Goal: Task Accomplishment & Management: Manage account settings

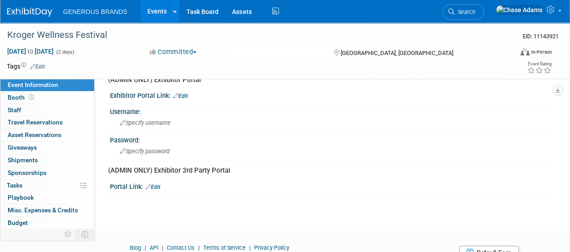
scroll to position [309, 0]
click at [182, 95] on link "Edit" at bounding box center [180, 97] width 15 height 6
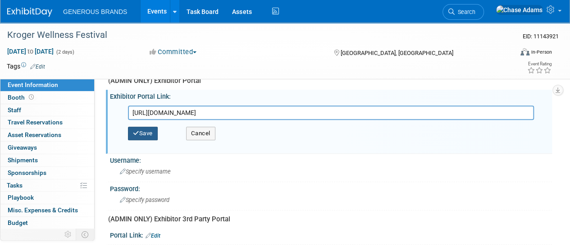
type input "https://www.fernoneview.com/booth_teams/401860/dashboard"
click at [146, 137] on button "Save" at bounding box center [143, 134] width 30 height 14
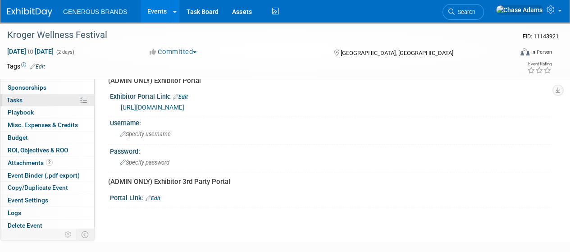
scroll to position [86, 0]
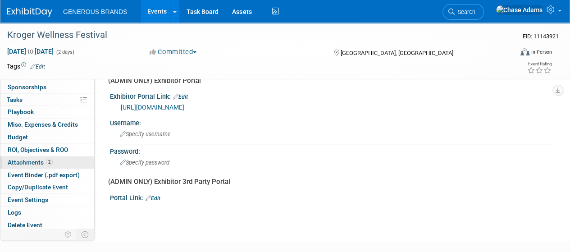
click at [31, 160] on span "Attachments 2" at bounding box center [30, 162] width 45 height 7
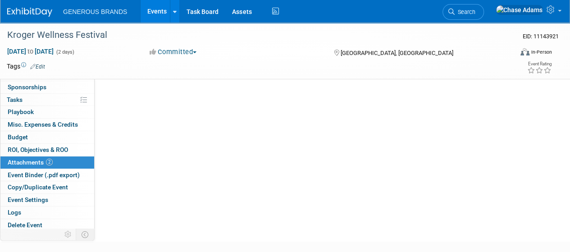
scroll to position [0, 0]
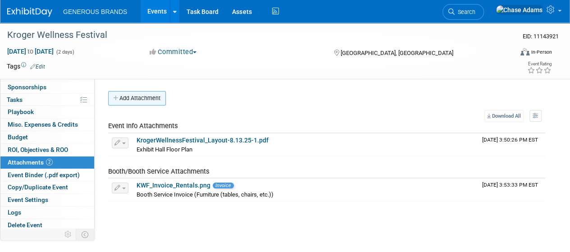
click at [138, 97] on button "Add Attachment" at bounding box center [137, 98] width 58 height 14
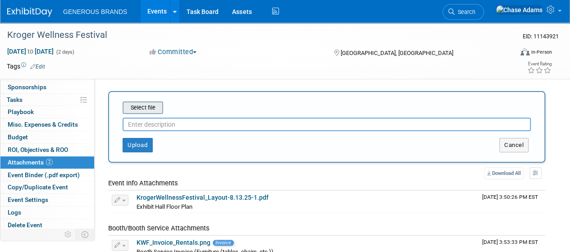
click at [144, 111] on input "file" at bounding box center [108, 107] width 107 height 11
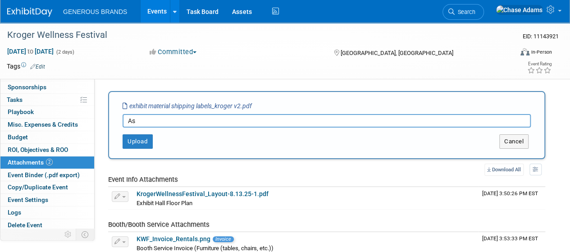
type input "A"
type input "Shipping Placard - Assets"
click at [138, 140] on button "Upload" at bounding box center [138, 141] width 30 height 14
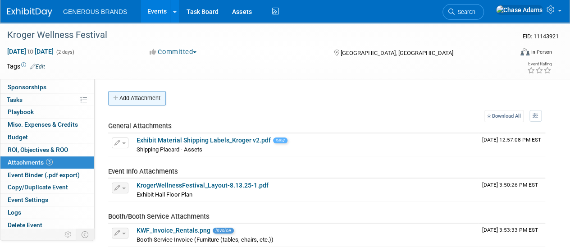
click at [149, 93] on button "Add Attachment" at bounding box center [137, 98] width 58 height 14
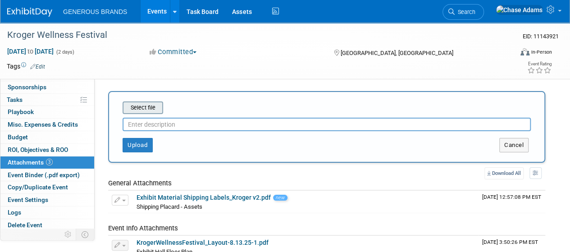
click at [152, 109] on input "file" at bounding box center [108, 107] width 107 height 11
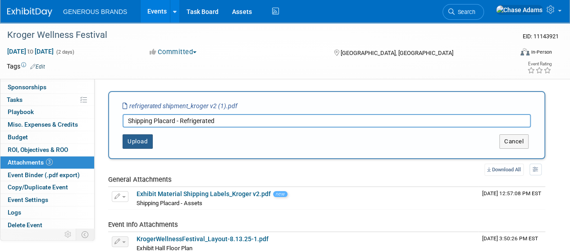
type input "Shipping Placard - Refrigerated"
click at [134, 144] on button "Upload" at bounding box center [138, 141] width 30 height 14
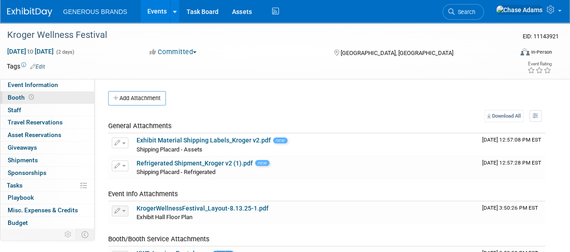
click at [44, 94] on link "Booth" at bounding box center [47, 98] width 94 height 12
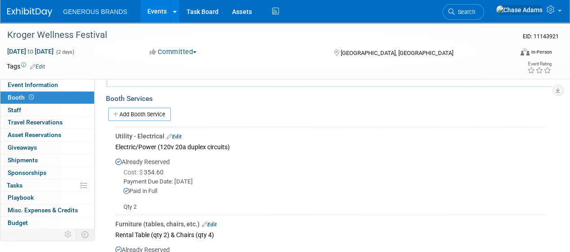
scroll to position [95, 0]
click at [155, 112] on link "Add Booth Service" at bounding box center [139, 113] width 63 height 13
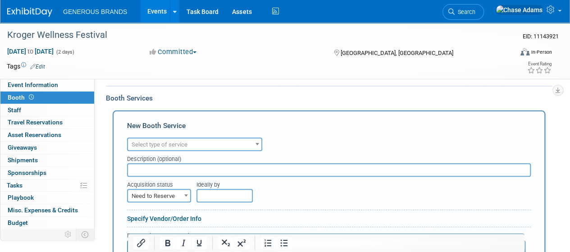
scroll to position [0, 0]
click at [200, 146] on span "Select type of service" at bounding box center [194, 144] width 133 height 13
type input "f"
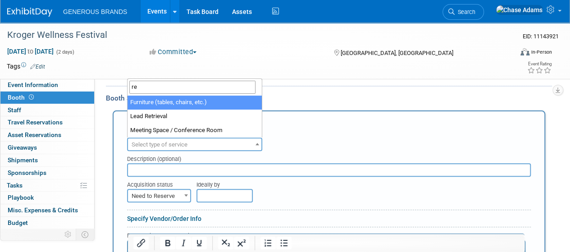
drag, startPoint x: 160, startPoint y: 86, endPoint x: 143, endPoint y: 84, distance: 16.3
click at [143, 84] on input "re" at bounding box center [192, 87] width 126 height 13
type input "re"
select select "6"
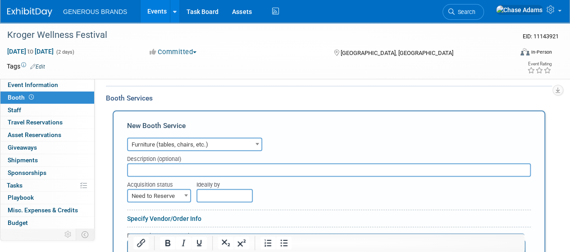
click at [168, 170] on input "text" at bounding box center [329, 170] width 404 height 14
click at [168, 170] on input "14 cubic ft Regrideration" at bounding box center [329, 170] width 404 height 14
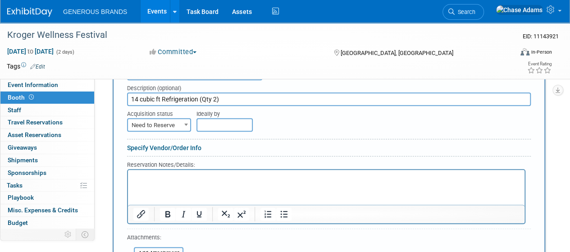
scroll to position [168, 0]
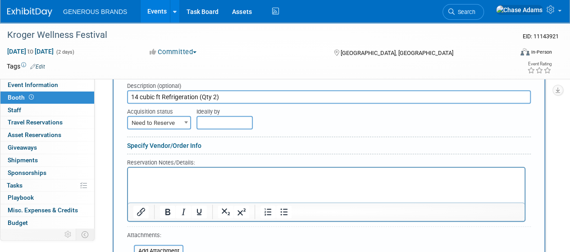
type input "14 cubic ft Refrigeration (Qty 2)"
click at [174, 119] on span "Need to Reserve" at bounding box center [159, 123] width 62 height 13
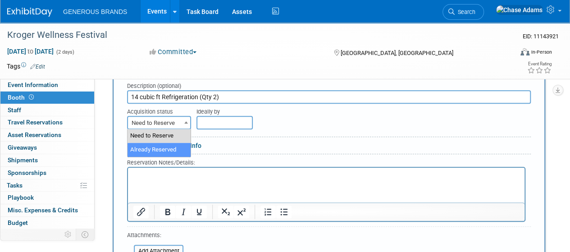
select select "2"
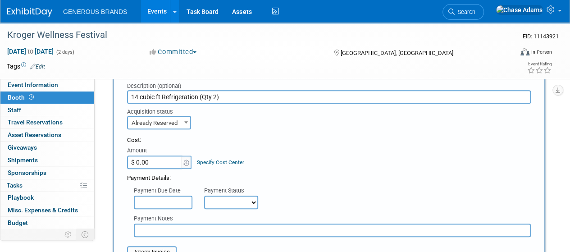
click at [369, 202] on div "Payment Due Date Payment Status Not Paid Yet Partially Paid Paid in Full Next P…" at bounding box center [329, 196] width 418 height 27
click at [163, 159] on input "$ 0.00" at bounding box center [155, 163] width 56 height 14
type input "$ 2,079.00"
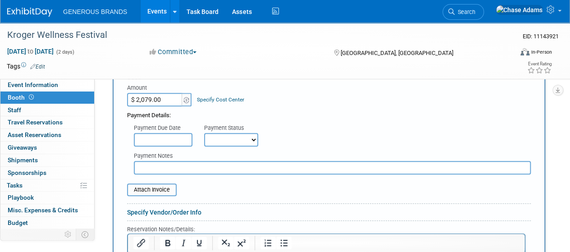
scroll to position [231, 0]
click at [239, 138] on select "Not Paid Yet Partially Paid Paid in Full" at bounding box center [231, 140] width 54 height 14
select select "1"
click at [204, 133] on select "Not Paid Yet Partially Paid Paid in Full" at bounding box center [231, 140] width 54 height 14
click at [153, 135] on input "text" at bounding box center [163, 140] width 59 height 14
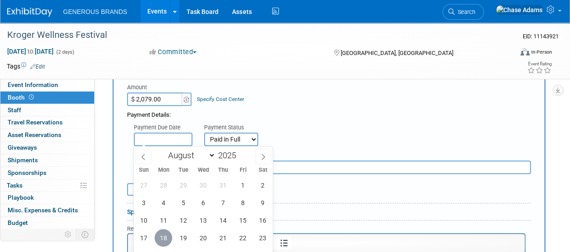
click at [162, 234] on span "18" at bounding box center [164, 238] width 18 height 18
type input "Aug 18, 2025"
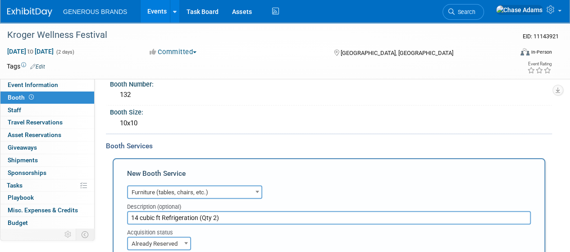
scroll to position [75, 0]
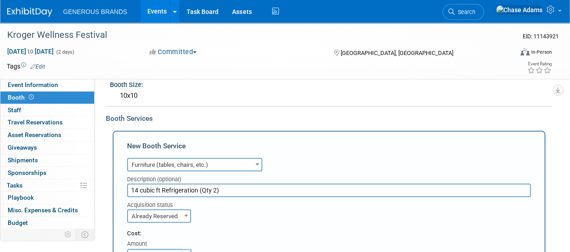
drag, startPoint x: 230, startPoint y: 193, endPoint x: 112, endPoint y: 193, distance: 117.7
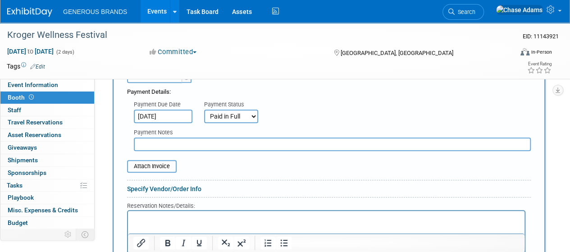
scroll to position [256, 0]
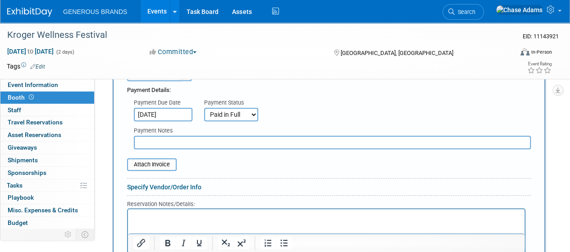
type input "Refrigeration"
click at [155, 219] on p "Rich Text Area. Press ALT-0 for help." at bounding box center [326, 217] width 386 height 9
click at [156, 165] on input "file" at bounding box center [122, 164] width 107 height 11
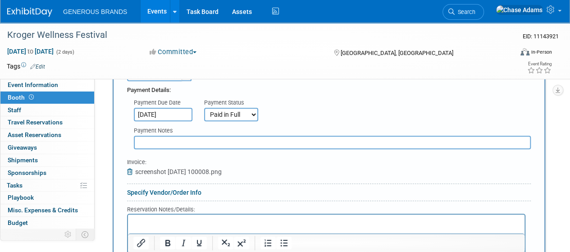
scroll to position [328, 0]
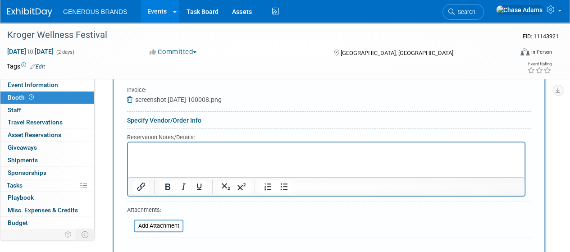
click at [142, 149] on p "Rich Text Area. Press ALT-0 for help." at bounding box center [326, 150] width 386 height 9
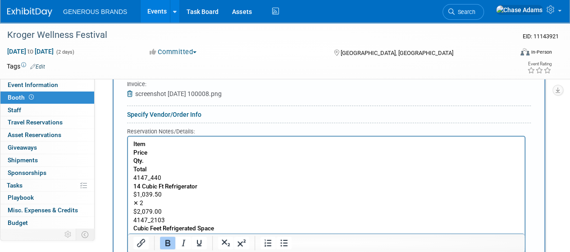
scroll to position [334, 0]
click at [132, 155] on html "Item Price Qty. Total 4147_440 14 Cubic Ft Refrigerator $1,039.50 ✕ 2 $2,079.00…" at bounding box center [326, 223] width 397 height 173
drag, startPoint x: 148, startPoint y: 168, endPoint x: 129, endPoint y: 144, distance: 30.8
click at [129, 144] on html "Item Price Qty. Total 4147_440 14 Cubic Ft Refrigerator $1,039.50 ✕ 2 $2,079.00…" at bounding box center [326, 223] width 397 height 173
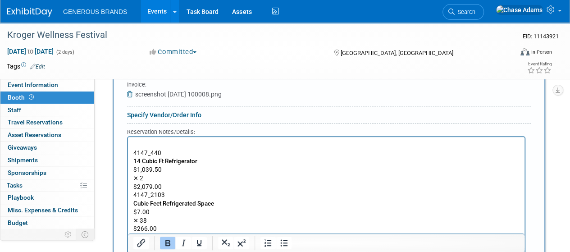
click at [135, 154] on p "4147_440" at bounding box center [326, 153] width 386 height 9
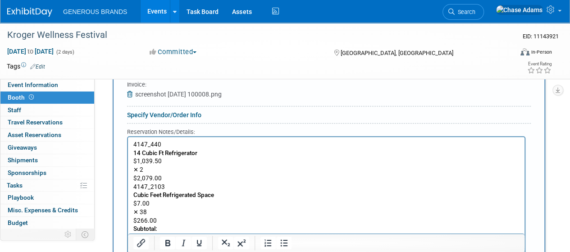
click at [133, 170] on p "✕ 2" at bounding box center [326, 170] width 386 height 9
drag, startPoint x: 146, startPoint y: 170, endPoint x: 135, endPoint y: 170, distance: 11.3
click at [135, 170] on p "✕ 2" at bounding box center [326, 170] width 386 height 9
click at [167, 181] on p "$2,079.00" at bounding box center [326, 179] width 386 height 9
drag, startPoint x: 167, startPoint y: 181, endPoint x: 129, endPoint y: 180, distance: 37.9
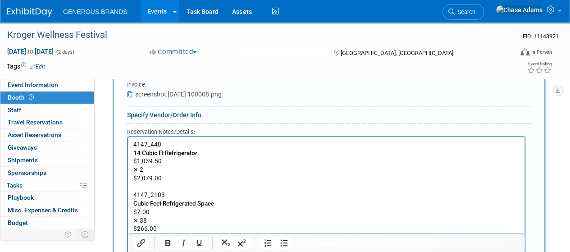
drag, startPoint x: 129, startPoint y: 180, endPoint x: 192, endPoint y: 184, distance: 62.8
click at [192, 184] on p "Rich Text Area. Press ALT-0 for help." at bounding box center [326, 187] width 386 height 9
click at [133, 166] on html "4147_440 14 Cubic Ft Refrigerator $1,039.50 ✕ 2 $2,079.00 4147_2103 Cubic Feet …" at bounding box center [326, 210] width 397 height 147
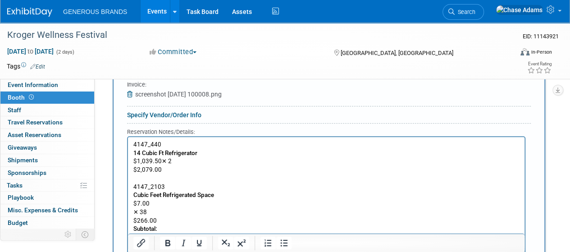
click at [133, 169] on p "$2,079.00" at bounding box center [326, 170] width 386 height 9
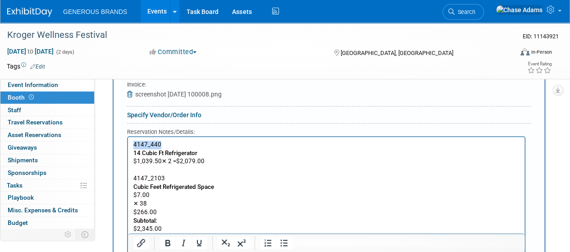
drag, startPoint x: 165, startPoint y: 147, endPoint x: 122, endPoint y: 144, distance: 43.0
click at [128, 144] on html "4147_440 14 Cubic Ft Refrigerator $1,039.50 ✕ 2 = $2,079.00 4147_2103 Cubic Fee…" at bounding box center [326, 202] width 397 height 130
click at [133, 153] on html "14 Cubic Ft Refrigerator $1,039.50 ✕ 2 = $2,079.00 4147_2103 Cubic Feet Refrige…" at bounding box center [326, 202] width 397 height 130
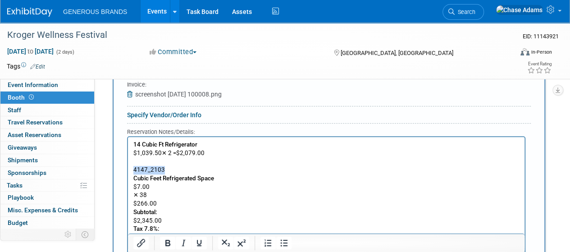
drag, startPoint x: 180, startPoint y: 170, endPoint x: 133, endPoint y: 171, distance: 46.9
click at [133, 171] on p "4147_2103" at bounding box center [326, 170] width 386 height 9
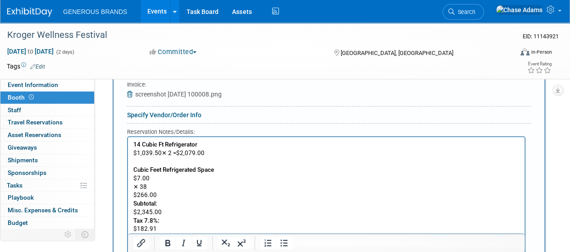
click at [134, 187] on p "✕ 38" at bounding box center [326, 187] width 386 height 9
click at [133, 185] on body "14 Cubic Ft Refrigerator $1,039.50 ✕ 2 = $2,079.00 Cubic Feet Refrigerated Spac…" at bounding box center [326, 191] width 387 height 101
click at [202, 180] on p "$7.00 ✕ 38 = $266.00" at bounding box center [326, 179] width 386 height 9
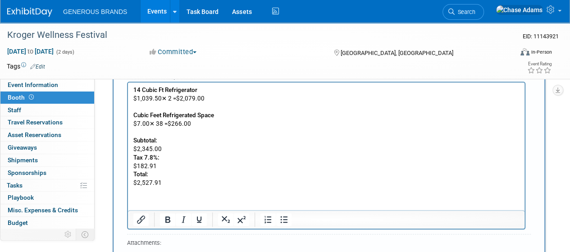
scroll to position [389, 0]
drag, startPoint x: 168, startPoint y: 184, endPoint x: 129, endPoint y: 187, distance: 38.4
click at [129, 187] on html "14 Cubic Ft Refrigerator $1,039.50 ✕ 2 = $2,079.00 Cubic Feet Refrigerated Spac…" at bounding box center [326, 134] width 397 height 105
click at [169, 221] on icon "Bold" at bounding box center [167, 219] width 11 height 11
click at [183, 187] on html "14 Cubic Ft Refrigerator $1,039.50 ✕ 2 = $2,079.00 Cubic Feet Refrigerated Spac…" at bounding box center [326, 134] width 397 height 105
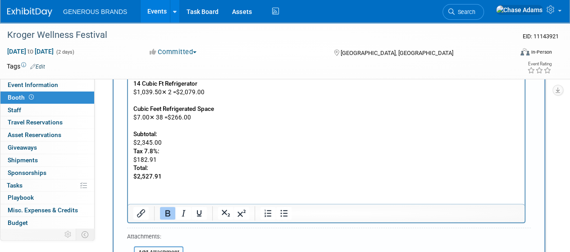
scroll to position [395, 0]
drag, startPoint x: 165, startPoint y: 178, endPoint x: 132, endPoint y: 179, distance: 33.4
click at [132, 179] on html "14 Cubic Ft Refrigerator $1,039.50 ✕ 2 = $2,079.00 Cubic Feet Refrigerated Spac…" at bounding box center [326, 128] width 397 height 105
copy b "$2,527.91"
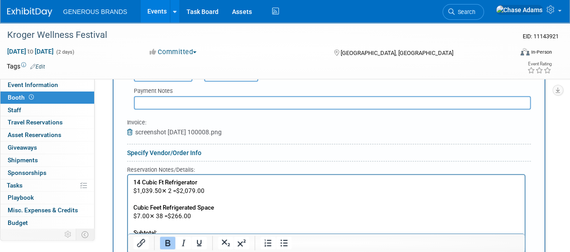
scroll to position [216, 0]
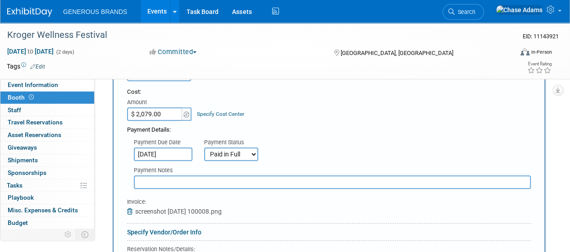
type input "$ 2,527.91"
click at [313, 129] on div "Payment Details:" at bounding box center [329, 128] width 404 height 14
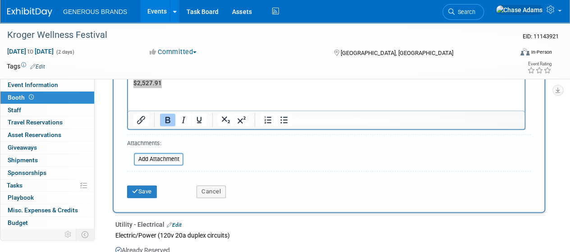
scroll to position [488, 0]
click at [145, 188] on button "Save" at bounding box center [142, 191] width 30 height 13
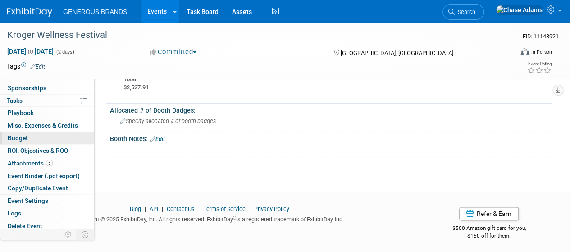
scroll to position [0, 0]
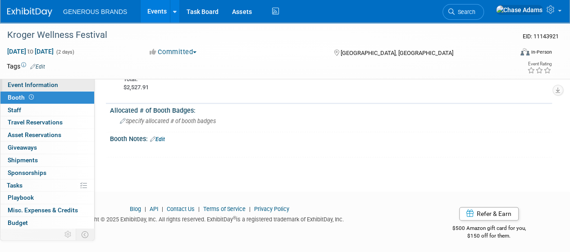
click at [46, 83] on span "Event Information" at bounding box center [33, 84] width 51 height 7
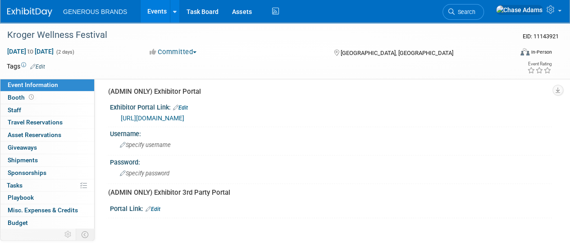
scroll to position [304, 0]
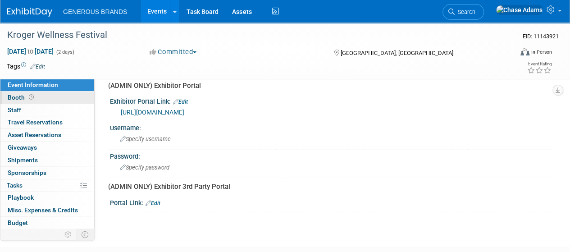
click at [34, 97] on span at bounding box center [31, 97] width 9 height 7
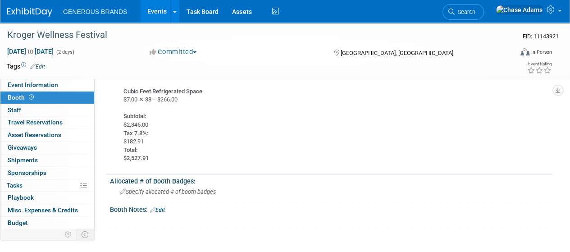
scroll to position [483, 0]
click at [36, 13] on img at bounding box center [29, 12] width 45 height 9
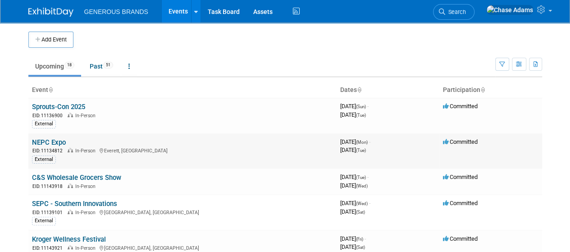
click at [53, 141] on link "NEPC Expo" at bounding box center [49, 142] width 34 height 8
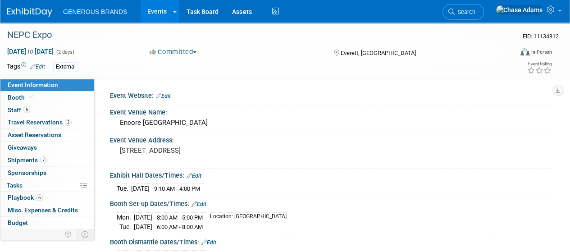
click at [32, 11] on img at bounding box center [29, 12] width 45 height 9
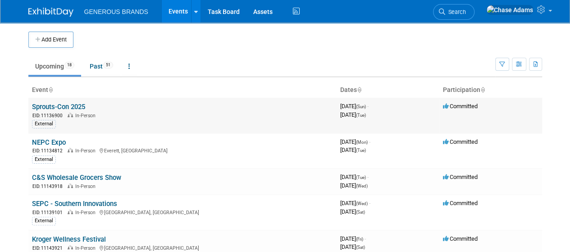
click at [53, 104] on link "Sprouts-Con 2025" at bounding box center [58, 107] width 53 height 8
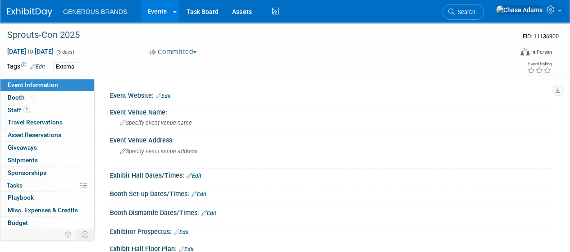
scroll to position [116, 0]
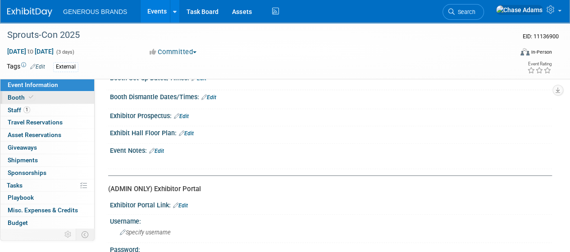
click at [63, 96] on link "Booth" at bounding box center [47, 98] width 94 height 12
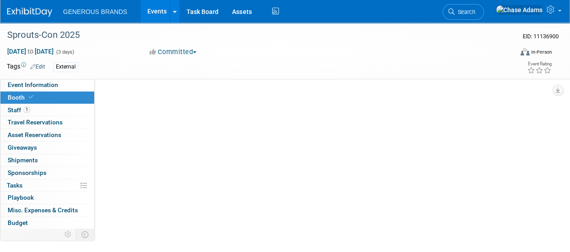
scroll to position [0, 0]
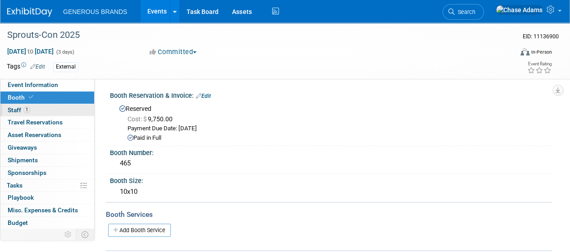
click at [46, 109] on link "1 Staff 1" at bounding box center [47, 110] width 94 height 12
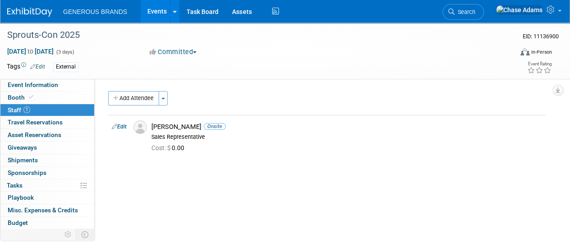
click at [38, 13] on img at bounding box center [29, 12] width 45 height 9
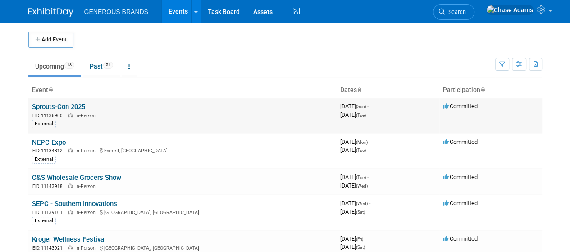
click at [48, 107] on link "Sprouts-Con 2025" at bounding box center [58, 107] width 53 height 8
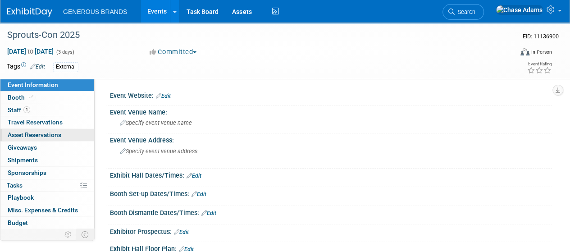
click at [60, 134] on span "Asset Reservations 0" at bounding box center [35, 134] width 54 height 7
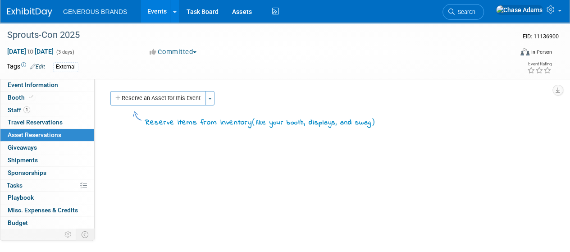
click at [281, 229] on div "Event Website: Edit Event Venue Name: Specify event venue name Event Venue Addr…" at bounding box center [324, 197] width 458 height 236
click at [162, 91] on div "Event Website: Edit Event Venue Name: Specify event venue name Event Venue Addr…" at bounding box center [324, 197] width 458 height 236
click at [55, 156] on link "0 Shipments 0" at bounding box center [47, 160] width 94 height 12
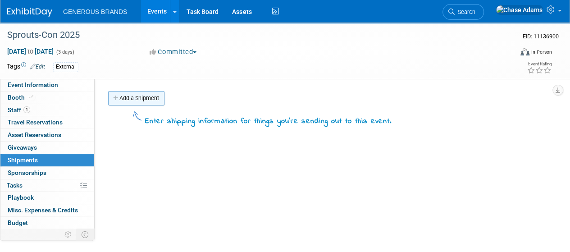
click at [153, 101] on link "Add a Shipment" at bounding box center [136, 98] width 56 height 14
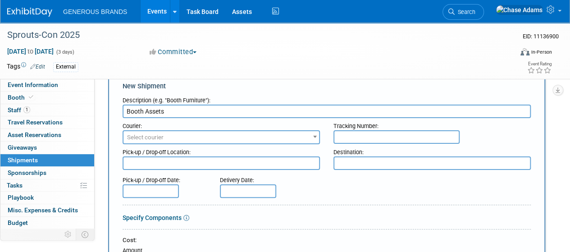
scroll to position [23, 0]
type input "Booth Assets"
click at [165, 142] on span "Select courier" at bounding box center [222, 137] width 196 height 13
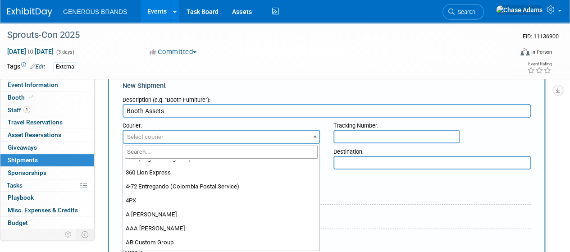
scroll to position [0, 0]
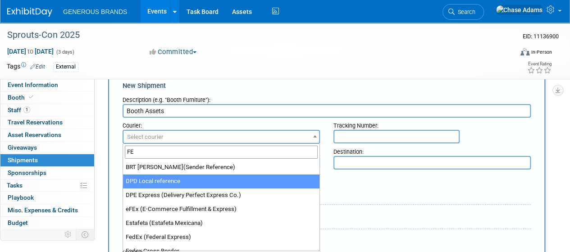
type input "FEd"
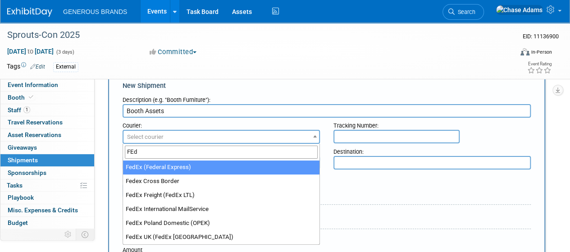
select select "206"
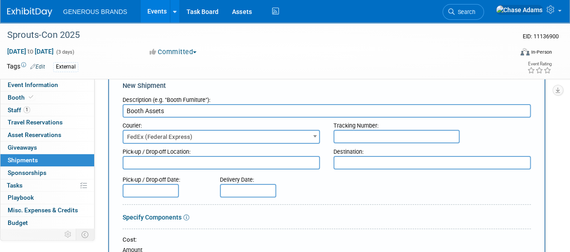
click at [371, 142] on input "text" at bounding box center [397, 137] width 126 height 14
click at [340, 215] on div "Specify Components" at bounding box center [327, 217] width 409 height 9
click at [334, 221] on div "Specify Components" at bounding box center [327, 217] width 409 height 9
click at [361, 136] on input "text" at bounding box center [397, 137] width 126 height 14
paste input "883606933514"
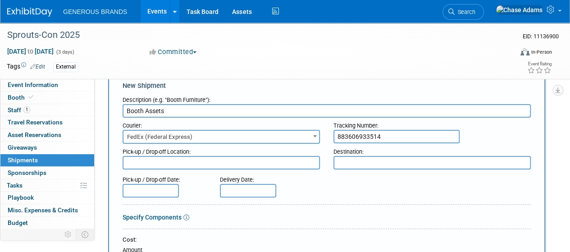
type input "883606933514"
click at [368, 162] on textarea at bounding box center [433, 163] width 198 height 14
type textarea "[GEOGRAPHIC_DATA], [GEOGRAPHIC_DATA]"
click at [303, 162] on textarea at bounding box center [222, 163] width 198 height 14
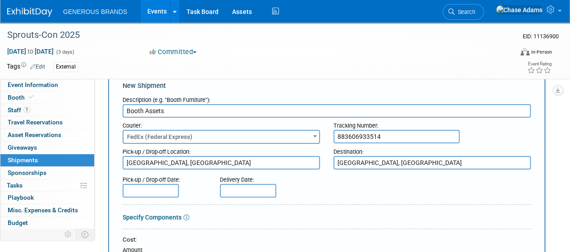
type textarea "[GEOGRAPHIC_DATA], [GEOGRAPHIC_DATA]"
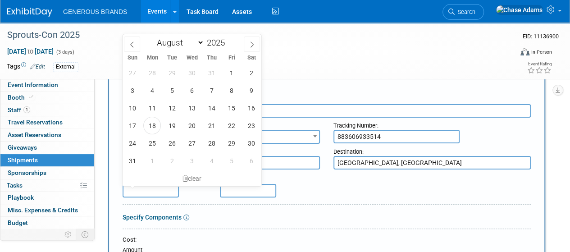
click at [166, 185] on input "text" at bounding box center [151, 191] width 56 height 14
click at [230, 104] on span "15" at bounding box center [232, 108] width 18 height 18
type input "[DATE]"
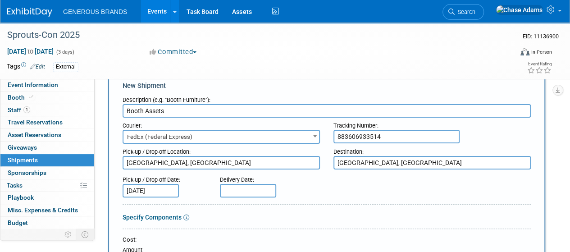
click at [238, 192] on input "text" at bounding box center [248, 191] width 56 height 14
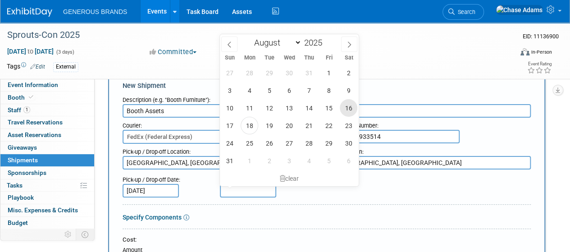
click at [351, 110] on span "16" at bounding box center [349, 108] width 18 height 18
type input "[DATE]"
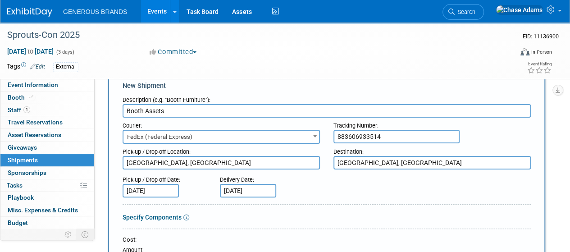
click at [310, 184] on div "Delivery Date: Aug 16, 2025" at bounding box center [266, 185] width 106 height 26
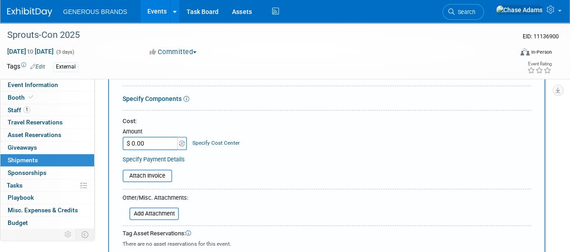
scroll to position [142, 0]
click at [171, 101] on link "Specify Components" at bounding box center [152, 98] width 59 height 7
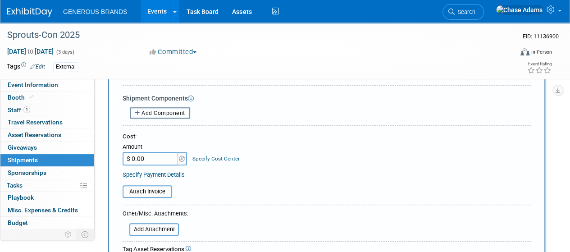
click at [168, 110] on span "Add Component" at bounding box center [164, 113] width 44 height 6
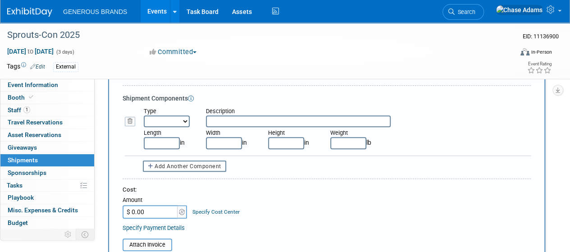
click at [228, 125] on input "text" at bounding box center [298, 121] width 185 height 12
click at [182, 119] on select "Bag Bin Box Bundle Cage Case Container Cooler Crate Drum/Barrel Envelope Machin…" at bounding box center [167, 121] width 46 height 12
select select "5"
click at [144, 115] on select "Bag Bin Box Bundle Cage Case Container Cooler Crate Drum/Barrel Envelope Machin…" at bounding box center [167, 121] width 46 height 12
click at [226, 127] on div "Length in Width in Height in Weight lb" at bounding box center [337, 138] width 401 height 22
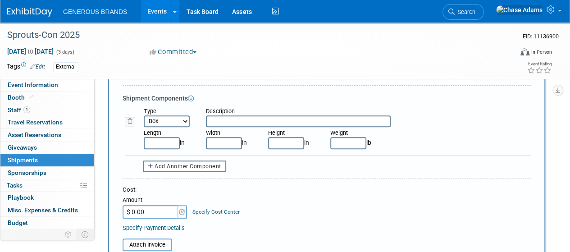
click at [236, 123] on input "text" at bounding box center [298, 121] width 185 height 12
type input "B"
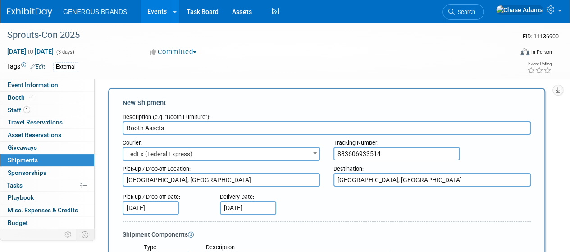
scroll to position [151, 0]
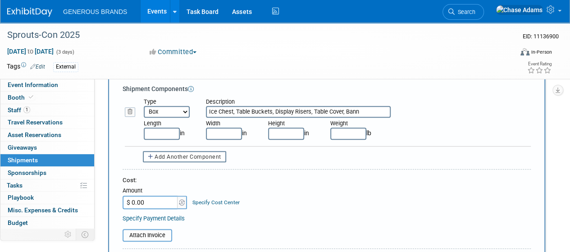
type input "Ice Chest, Table Buckets, Display Risers, Table Cover, Banne"
drag, startPoint x: 383, startPoint y: 112, endPoint x: 194, endPoint y: 115, distance: 189.0
click at [194, 115] on div "Type Bag Bin Box Bundle Cage Case Container Cooler Crate Drum/Barrel Envelope M…" at bounding box center [337, 108] width 401 height 20
type input "Exhibiting Materials"
click at [191, 156] on span "Add Another Component" at bounding box center [188, 157] width 67 height 6
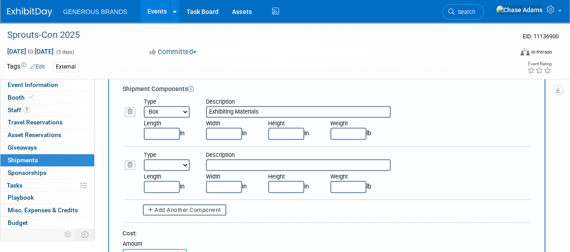
click at [168, 166] on select "Bag Bin Box Bundle Cage Case Container Cooler Crate Drum/Barrel Envelope Machin…" at bounding box center [167, 165] width 46 height 12
select select "5"
click at [144, 159] on select "Bag Bin Box Bundle Cage Case Container Cooler Crate Drum/Barrel Envelope Machin…" at bounding box center [167, 165] width 46 height 12
click at [234, 166] on input "text" at bounding box center [298, 165] width 185 height 12
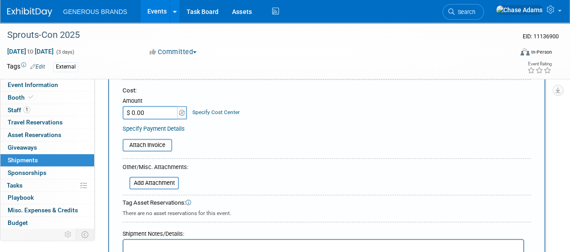
scroll to position [294, 0]
type input "EF Tea Samples"
click at [276, 141] on table "Attach Invoice" at bounding box center [327, 144] width 409 height 13
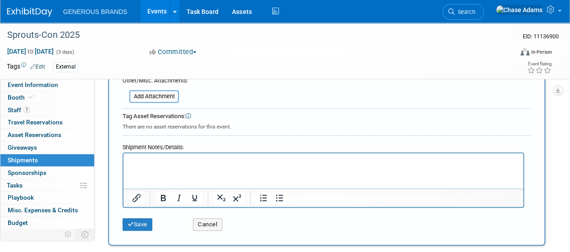
scroll to position [412, 0]
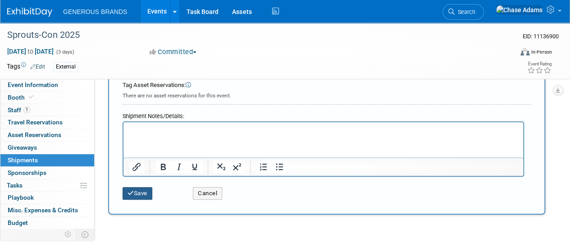
click at [140, 194] on button "Save" at bounding box center [138, 193] width 30 height 13
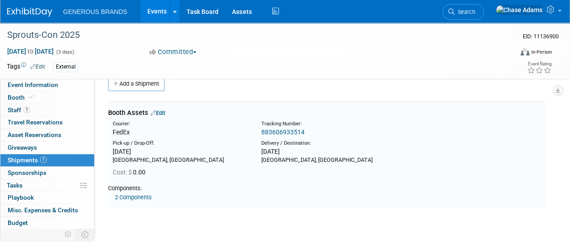
scroll to position [27, 0]
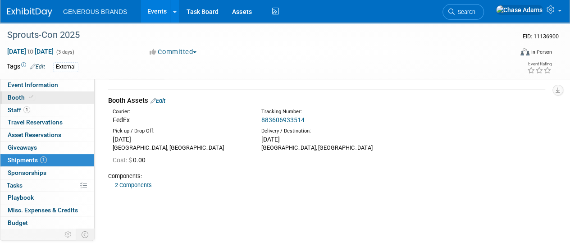
click at [32, 97] on icon at bounding box center [31, 97] width 5 height 5
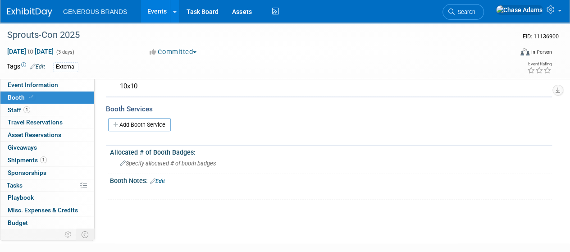
scroll to position [112, 0]
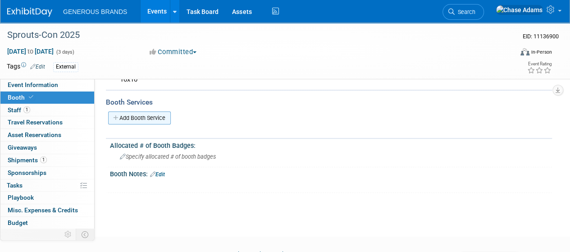
click at [142, 120] on link "Add Booth Service" at bounding box center [139, 117] width 63 height 13
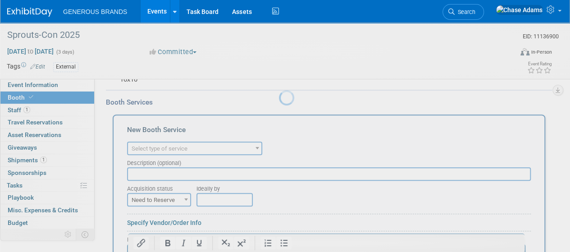
scroll to position [0, 0]
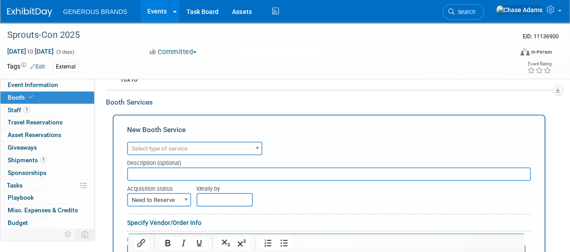
click at [196, 152] on span "Select type of service" at bounding box center [194, 148] width 133 height 13
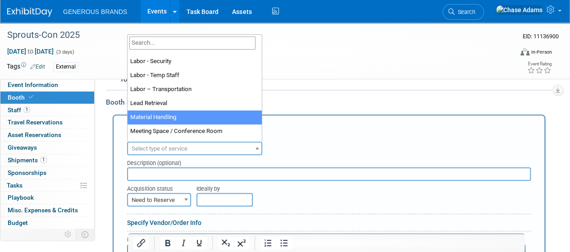
scroll to position [151, 0]
select select "10"
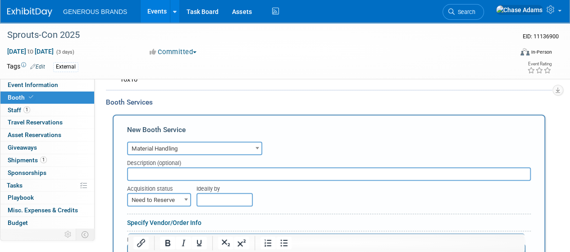
click at [177, 174] on input "text" at bounding box center [329, 174] width 404 height 14
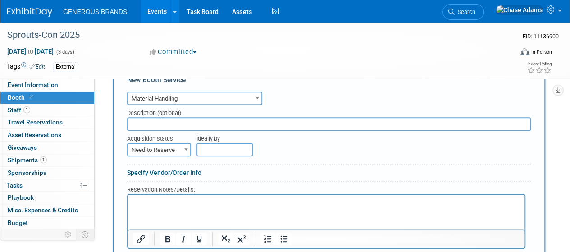
click at [179, 151] on span "Need to Reserve" at bounding box center [159, 150] width 62 height 13
select select "2"
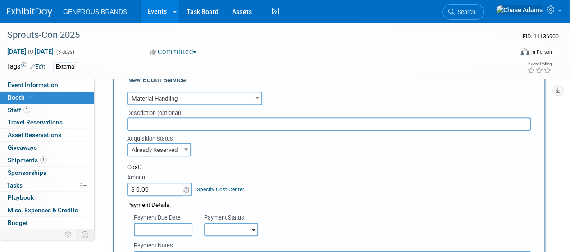
click at [161, 192] on input "$ 0.00" at bounding box center [155, 190] width 56 height 14
type input "$ 275.40"
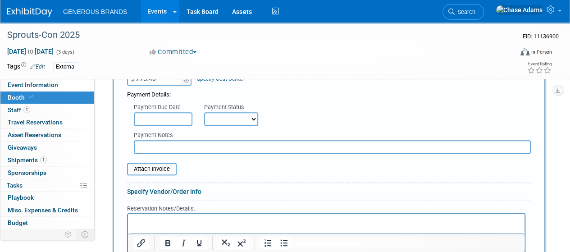
scroll to position [273, 0]
click at [233, 117] on select "Not Paid Yet Partially Paid Paid in Full" at bounding box center [231, 119] width 54 height 14
select select "1"
click at [204, 112] on select "Not Paid Yet Partially Paid Paid in Full" at bounding box center [231, 119] width 54 height 14
click at [174, 104] on div "Payment Due Date" at bounding box center [162, 107] width 57 height 9
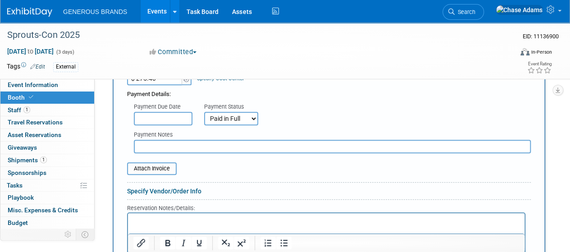
click at [171, 119] on input "text" at bounding box center [163, 119] width 59 height 14
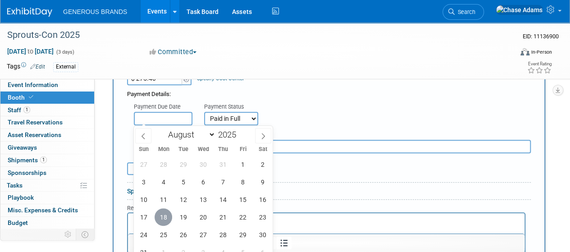
click at [165, 213] on span "18" at bounding box center [164, 217] width 18 height 18
type input "Aug 18, 2025"
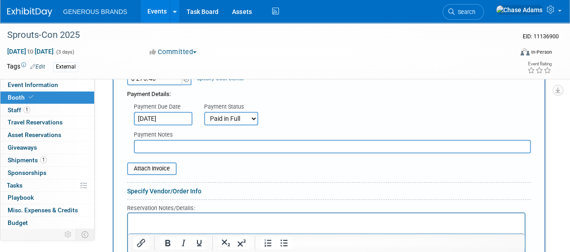
click at [197, 144] on input "text" at bounding box center [332, 147] width 397 height 14
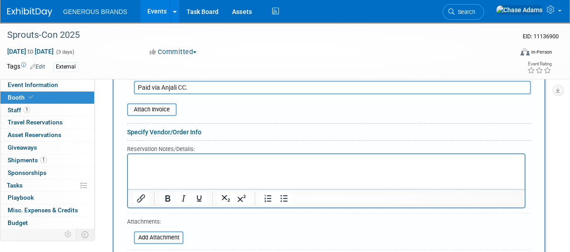
scroll to position [335, 0]
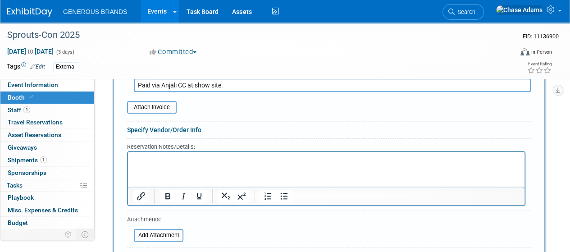
type input "Paid via Anjali CC at show site."
click at [175, 160] on p "Rich Text Area. Press ALT-0 for help." at bounding box center [326, 160] width 386 height 9
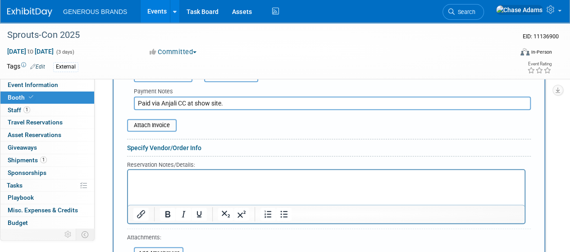
scroll to position [316, 0]
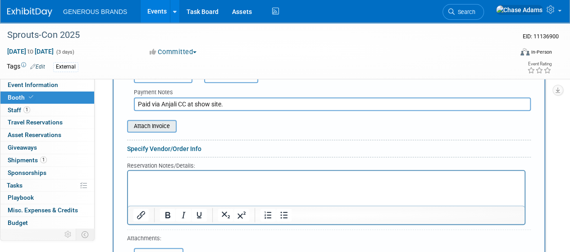
click at [164, 127] on input "file" at bounding box center [122, 126] width 107 height 11
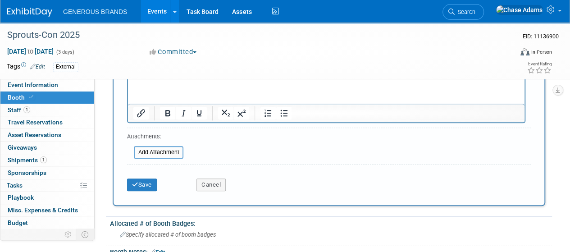
scroll to position [430, 0]
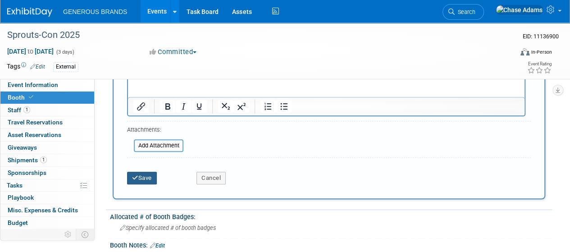
click at [141, 174] on button "Save" at bounding box center [142, 178] width 30 height 13
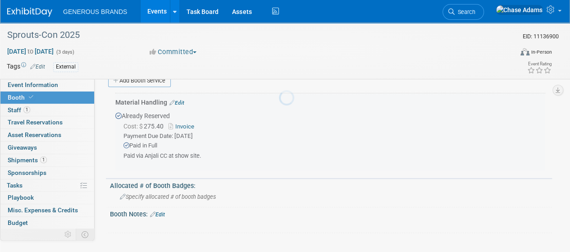
scroll to position [147, 0]
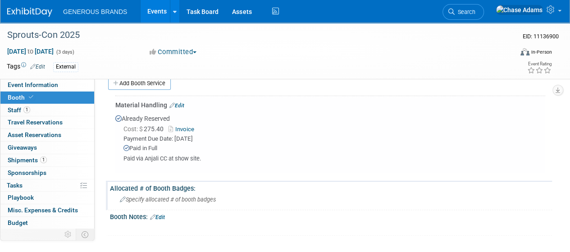
click at [189, 201] on span "Specify allocated # of booth badges" at bounding box center [168, 199] width 96 height 7
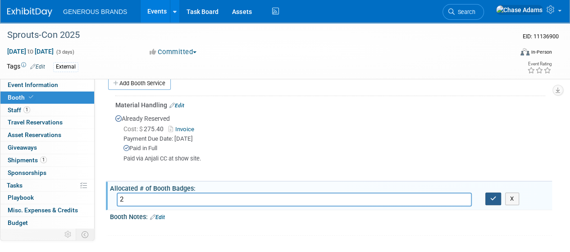
type input "2"
click at [498, 197] on button "button" at bounding box center [494, 199] width 16 height 13
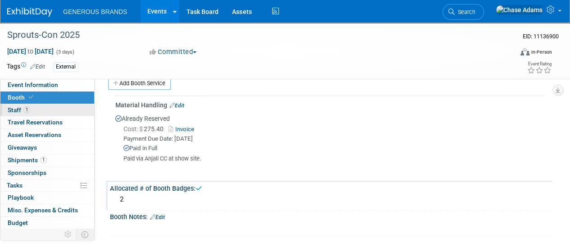
click at [58, 108] on link "1 Staff 1" at bounding box center [47, 110] width 94 height 12
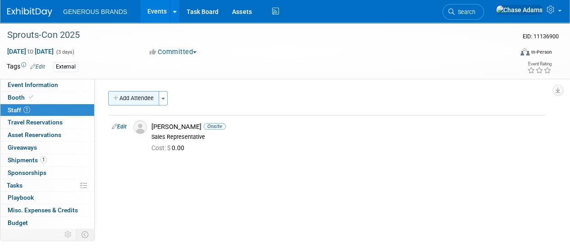
click at [138, 96] on button "Add Attendee" at bounding box center [133, 98] width 51 height 14
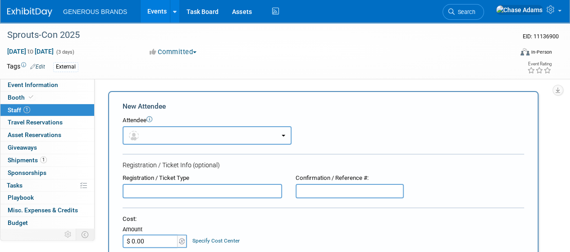
click at [194, 143] on button "button" at bounding box center [207, 135] width 169 height 18
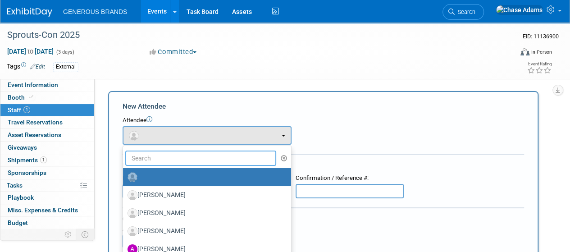
click at [171, 155] on input "text" at bounding box center [200, 158] width 151 height 15
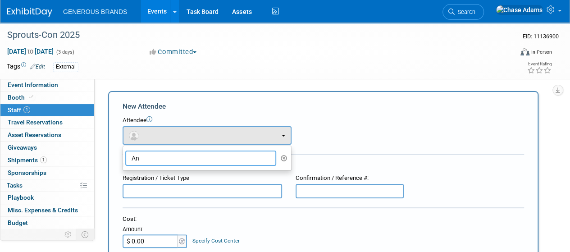
type input "A"
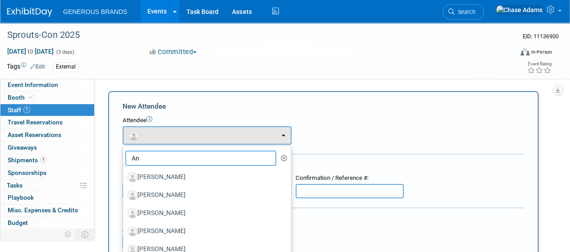
type input "A"
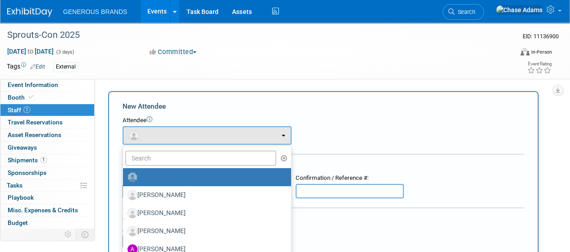
click at [208, 118] on div "Attendee" at bounding box center [324, 120] width 402 height 9
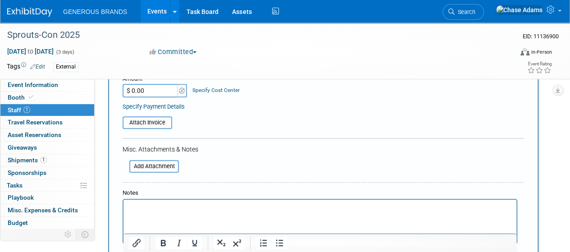
scroll to position [175, 0]
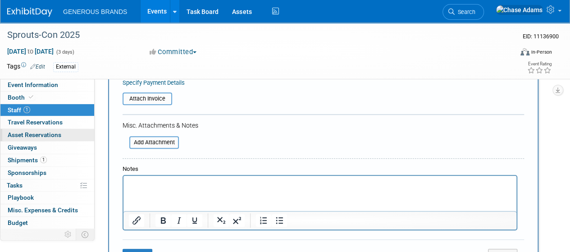
click at [37, 134] on span "Asset Reservations 0" at bounding box center [35, 134] width 54 height 7
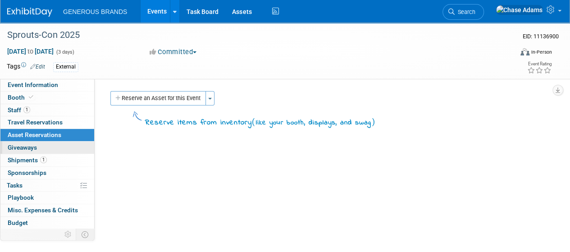
click at [31, 145] on span "Giveaways 0" at bounding box center [22, 147] width 29 height 7
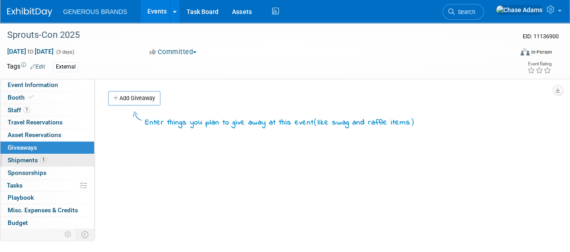
click at [23, 160] on span "Shipments 1" at bounding box center [27, 159] width 39 height 7
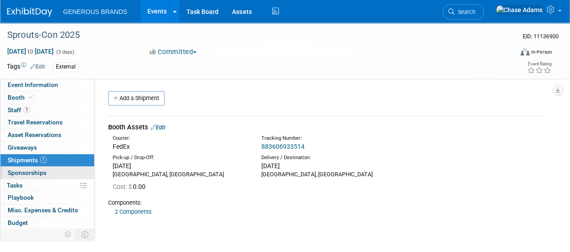
click at [28, 172] on span "Sponsorships 0" at bounding box center [27, 172] width 39 height 7
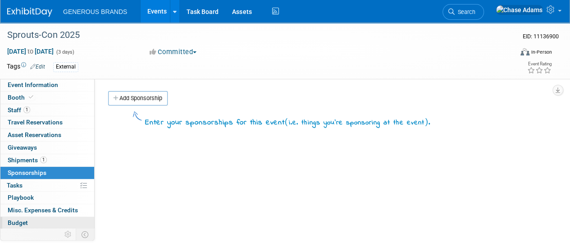
click at [28, 220] on link "Budget" at bounding box center [47, 223] width 94 height 12
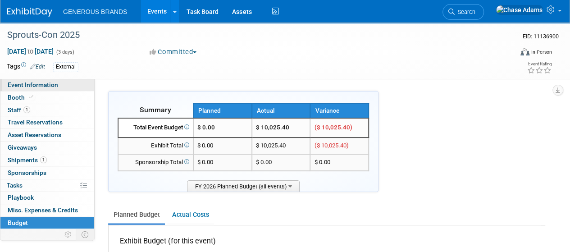
click at [61, 85] on link "Event Information" at bounding box center [47, 85] width 94 height 12
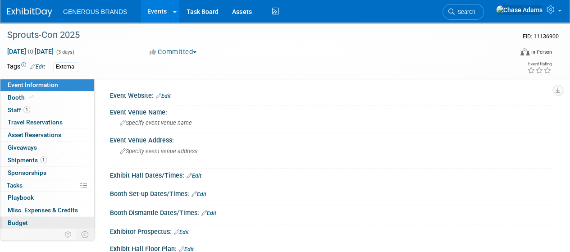
click at [34, 222] on link "Budget" at bounding box center [47, 223] width 94 height 12
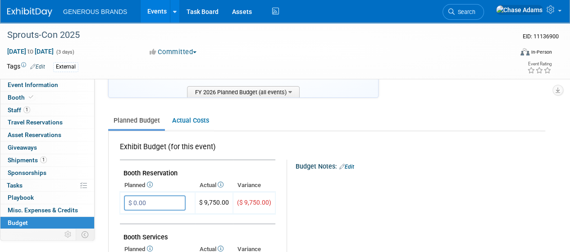
scroll to position [114, 0]
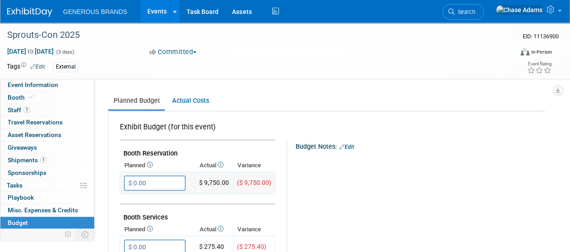
click at [146, 183] on input "$ 0.00" at bounding box center [155, 182] width 62 height 15
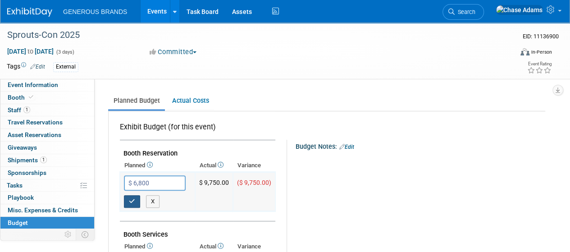
type input "$ 6,800.00"
click at [126, 200] on button "button" at bounding box center [132, 201] width 16 height 13
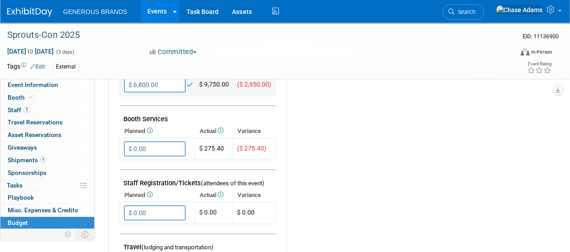
scroll to position [214, 0]
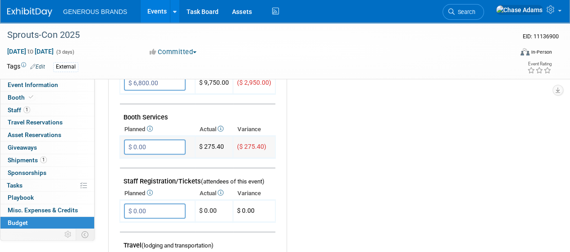
click at [157, 147] on input "$ 0.00" at bounding box center [155, 146] width 62 height 15
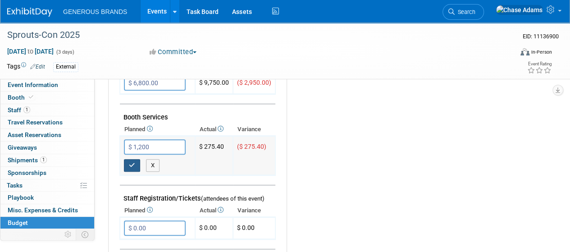
type input "$ 1,200.00"
click at [130, 168] on button "button" at bounding box center [132, 165] width 16 height 13
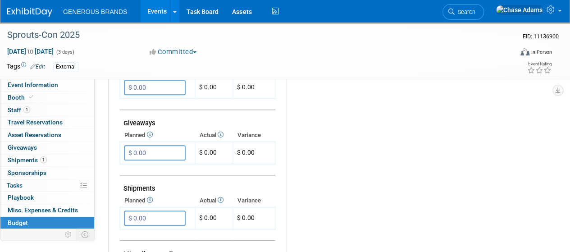
scroll to position [402, 0]
click at [138, 219] on input "$ 0.00" at bounding box center [155, 217] width 62 height 15
type input "$ 1,200.00"
click at [129, 233] on icon "button" at bounding box center [132, 236] width 6 height 6
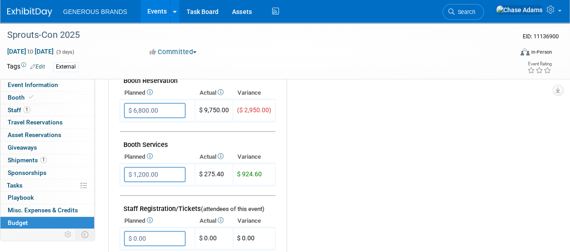
scroll to position [184, 0]
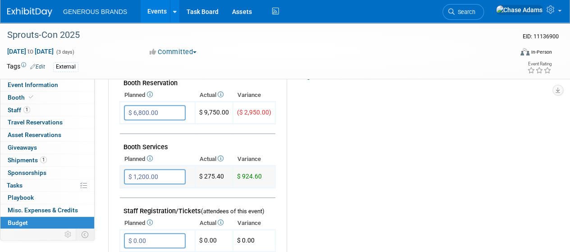
type input "$"
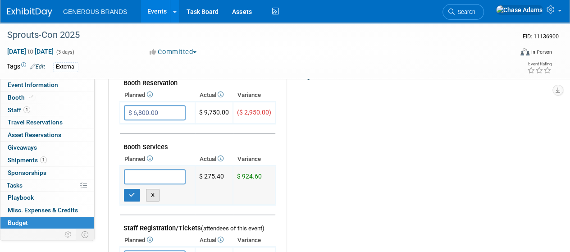
click at [157, 189] on button "X" at bounding box center [153, 195] width 14 height 13
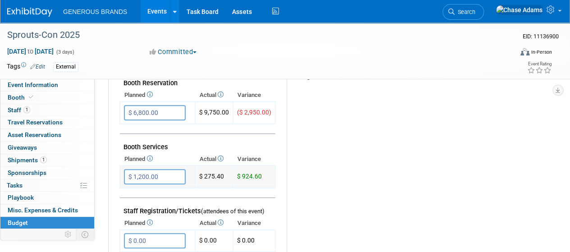
click at [159, 182] on input "$ 1,200.00" at bounding box center [155, 176] width 62 height 15
type input "$"
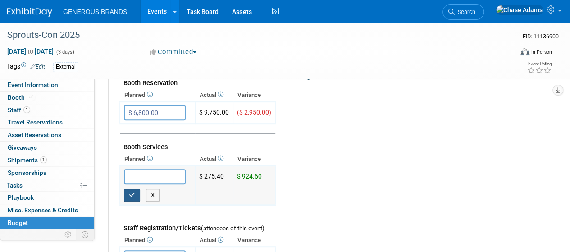
click at [130, 196] on icon "button" at bounding box center [132, 195] width 6 height 6
type input "$ 0.00"
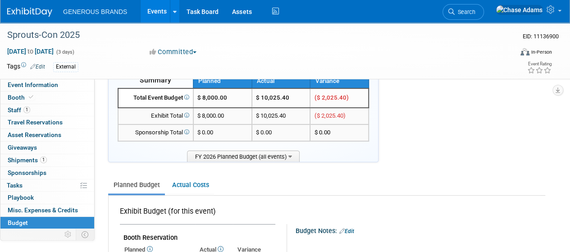
scroll to position [0, 0]
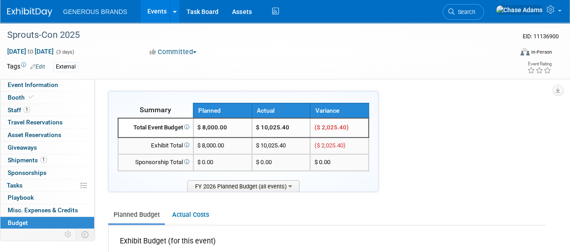
click at [37, 12] on img at bounding box center [29, 12] width 45 height 9
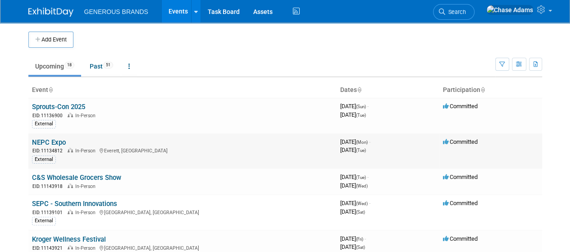
click at [54, 142] on link "NEPC Expo" at bounding box center [49, 142] width 34 height 8
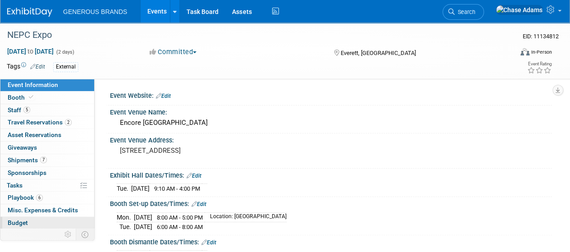
click at [22, 221] on span "Budget" at bounding box center [18, 222] width 20 height 7
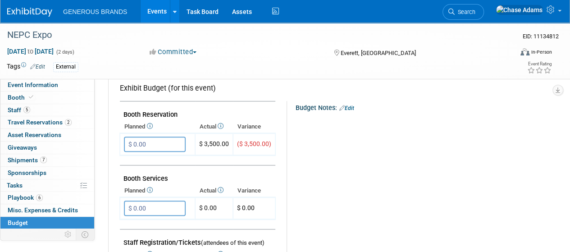
scroll to position [153, 0]
click at [161, 139] on input "$ 0.00" at bounding box center [155, 143] width 62 height 15
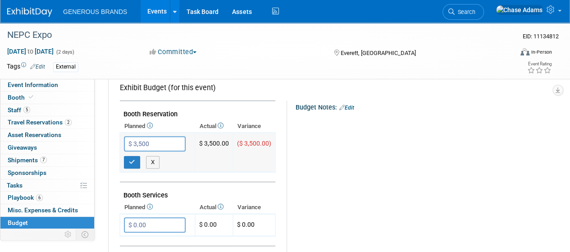
type input "$ 3,500.00"
click at [134, 161] on icon "button" at bounding box center [132, 162] width 6 height 6
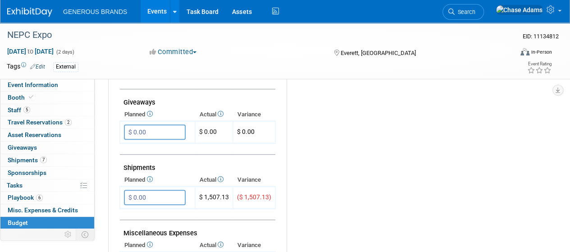
scroll to position [433, 0]
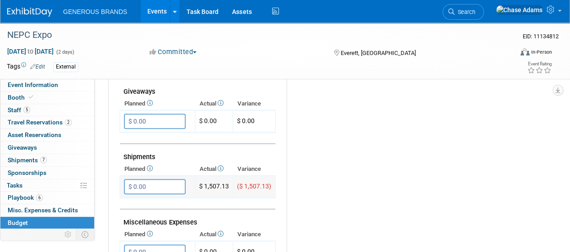
click at [156, 180] on input "$ 0.00" at bounding box center [155, 186] width 62 height 15
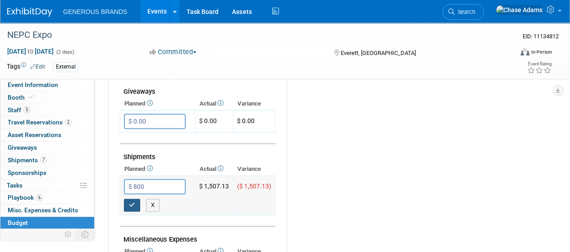
type input "$ 800.00"
click at [131, 204] on icon "button" at bounding box center [132, 205] width 6 height 6
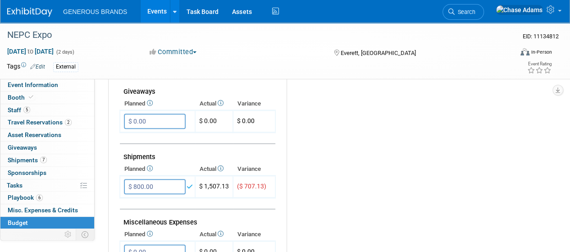
click at [317, 185] on div "Budget Notes: Edit X" at bounding box center [413, 55] width 252 height 468
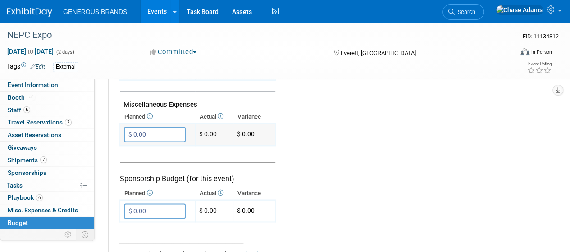
scroll to position [554, 0]
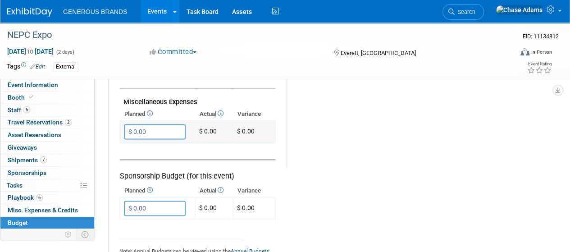
click at [164, 128] on input "$ 0.00" at bounding box center [155, 131] width 62 height 15
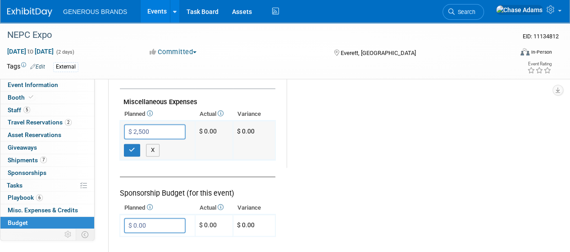
drag, startPoint x: 157, startPoint y: 131, endPoint x: 130, endPoint y: 132, distance: 27.1
click at [130, 132] on input "$ 2,500" at bounding box center [155, 131] width 62 height 15
type input "$"
click at [154, 152] on button "X" at bounding box center [153, 150] width 14 height 13
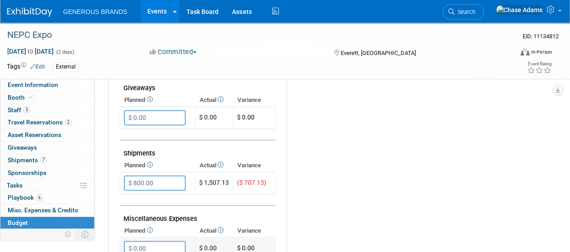
scroll to position [551, 0]
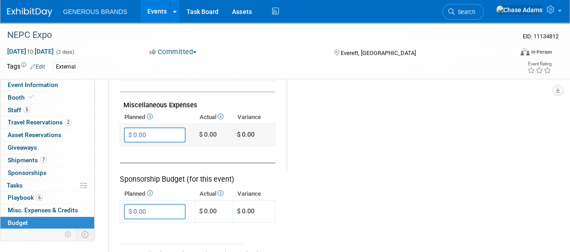
click at [152, 133] on input "$ 0.00" at bounding box center [155, 134] width 62 height 15
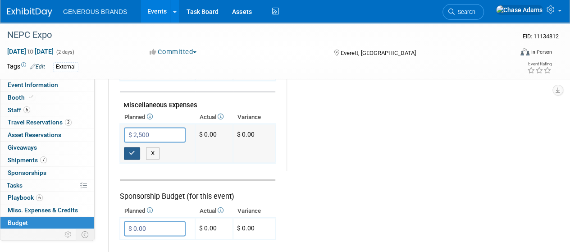
type input "$ 2,500.00"
click at [133, 150] on icon "button" at bounding box center [132, 153] width 6 height 6
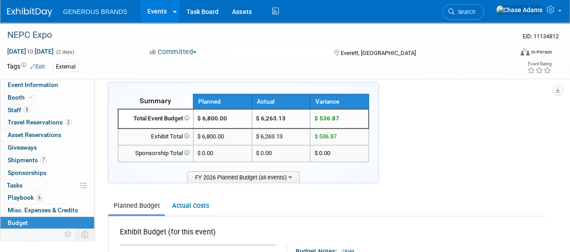
scroll to position [0, 0]
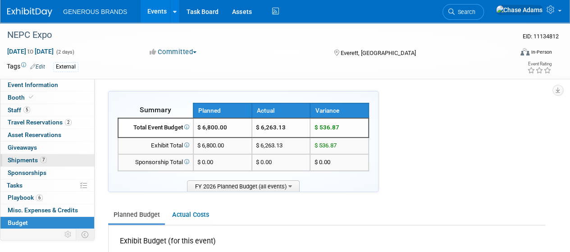
click at [63, 161] on link "7 Shipments 7" at bounding box center [47, 160] width 94 height 12
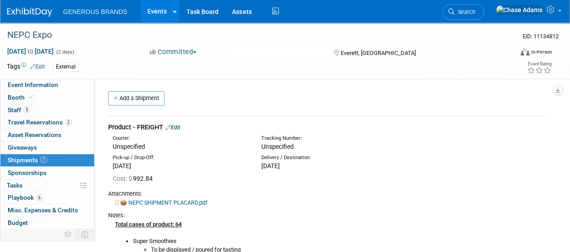
click at [24, 9] on img at bounding box center [29, 12] width 45 height 9
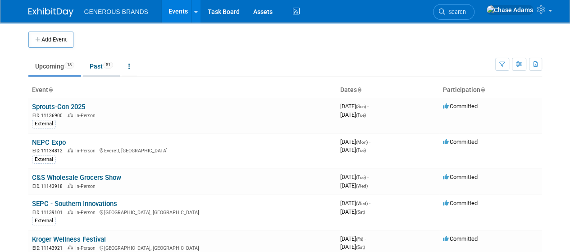
click at [103, 66] on link "Past 51" at bounding box center [101, 66] width 37 height 17
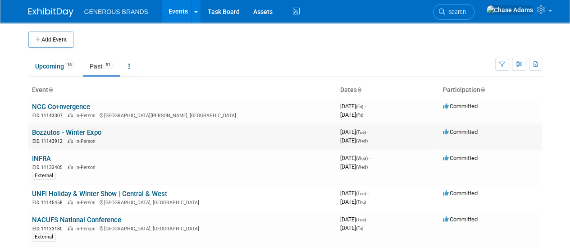
click at [74, 130] on link "Bozzutos - Winter Expo" at bounding box center [66, 133] width 69 height 8
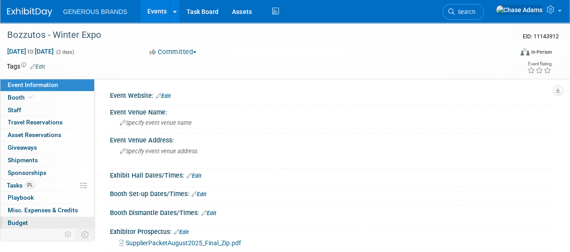
click at [52, 220] on link "Budget" at bounding box center [47, 223] width 94 height 12
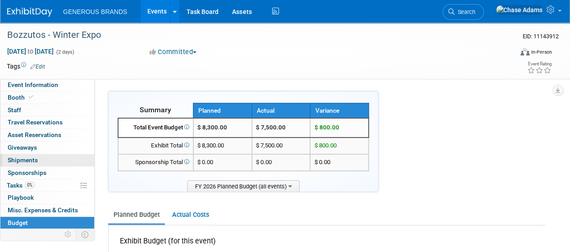
click at [50, 156] on link "0 Shipments 0" at bounding box center [47, 160] width 94 height 12
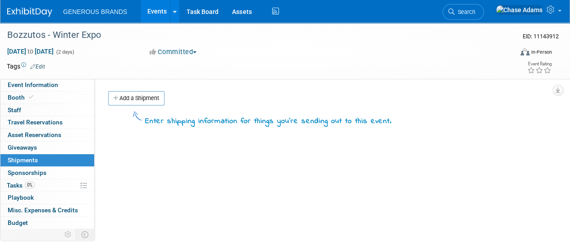
click at [167, 142] on div "Event Website: Edit Event Venue Name: Specify event venue name Event Venue Addr…" at bounding box center [324, 197] width 458 height 236
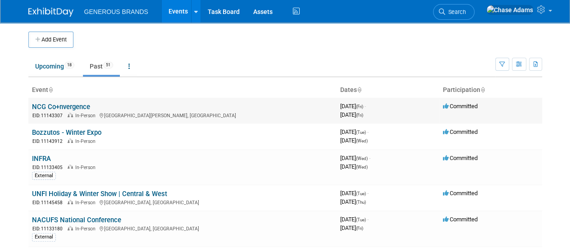
click at [77, 105] on link "NCG Co+nvergence" at bounding box center [61, 107] width 58 height 8
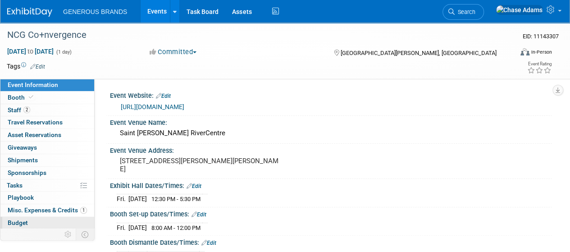
click at [48, 220] on link "Budget" at bounding box center [47, 223] width 94 height 12
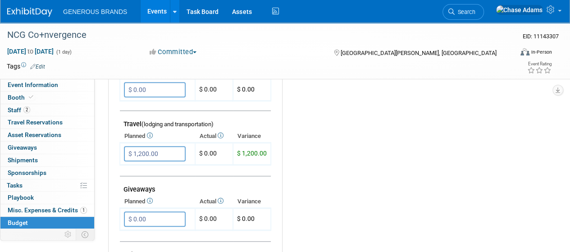
scroll to position [334, 0]
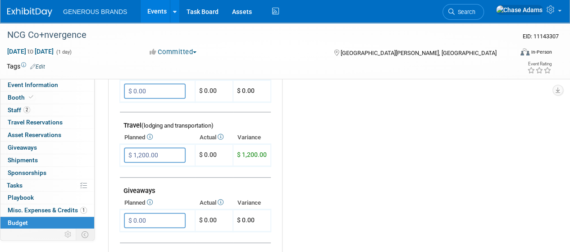
type input "$"
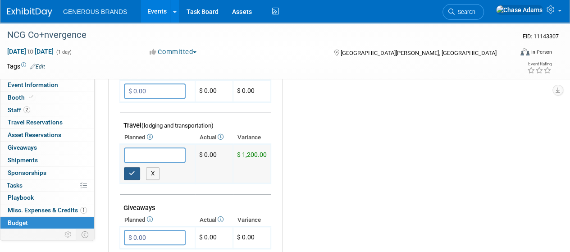
click at [128, 171] on button "button" at bounding box center [132, 173] width 16 height 13
type input "$ 0.00"
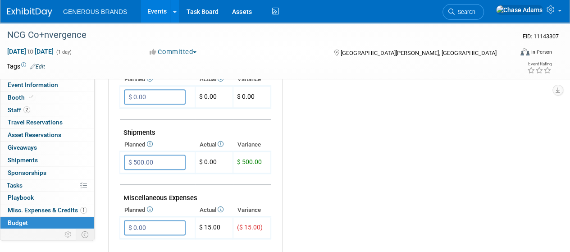
scroll to position [458, 0]
click at [40, 161] on link "0 Shipments 0" at bounding box center [47, 160] width 94 height 12
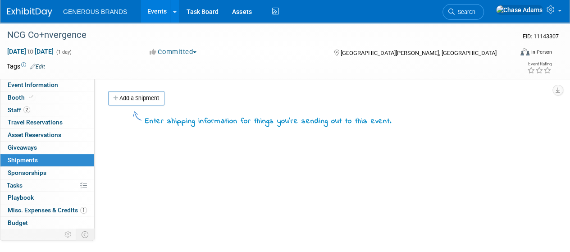
click at [250, 222] on div "Event Website: Edit https://www.ncg.coop/convergence-exhibitor-information Even…" at bounding box center [324, 197] width 458 height 236
click at [37, 224] on link "Budget" at bounding box center [47, 223] width 94 height 12
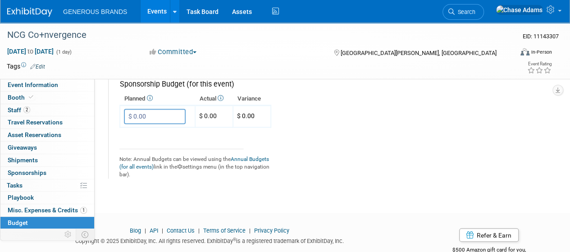
scroll to position [666, 0]
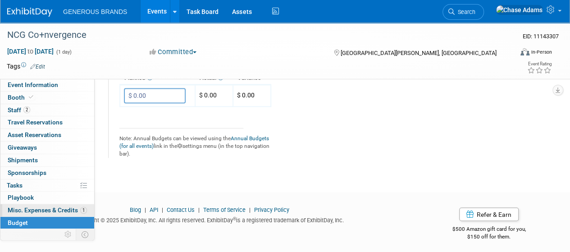
click at [32, 212] on span "Misc. Expenses & Credits 1" at bounding box center [47, 210] width 79 height 7
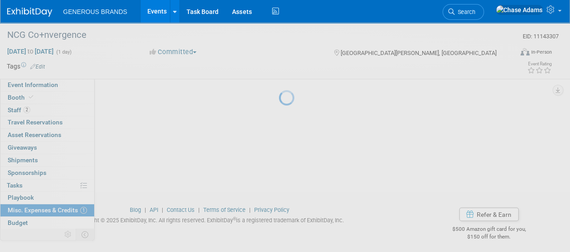
scroll to position [0, 0]
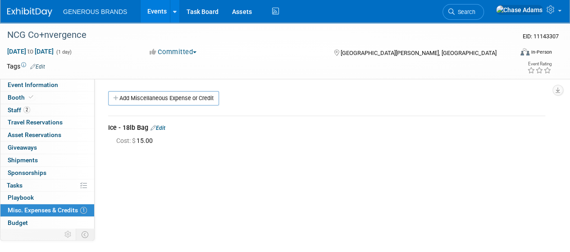
click at [31, 12] on img at bounding box center [29, 12] width 45 height 9
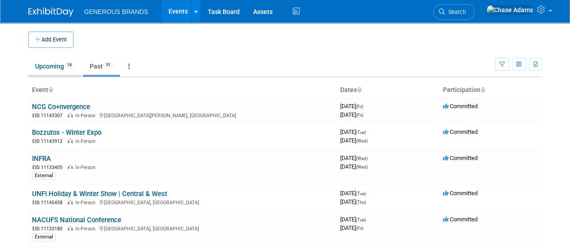
click at [55, 72] on link "Upcoming 18" at bounding box center [54, 66] width 53 height 17
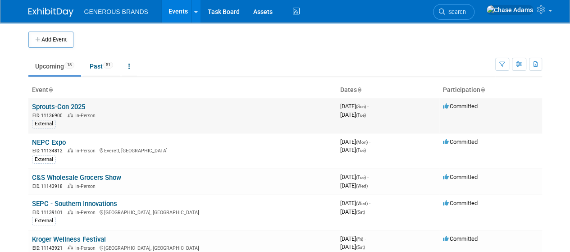
click at [78, 103] on link "Sprouts-Con 2025" at bounding box center [58, 107] width 53 height 8
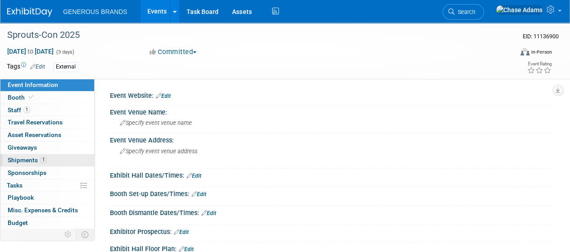
click at [27, 162] on span "Shipments 1" at bounding box center [27, 159] width 39 height 7
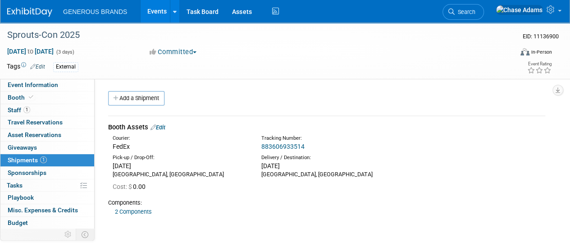
click at [163, 126] on link "Edit" at bounding box center [158, 127] width 15 height 7
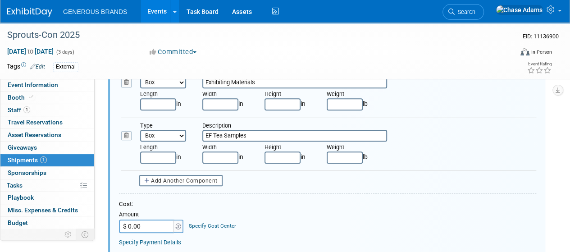
scroll to position [220, 0]
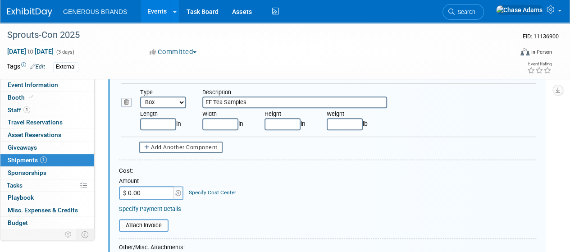
click at [149, 198] on input "$ 0.00" at bounding box center [147, 193] width 56 height 14
paste input "237.62"
type input "$ 237.62"
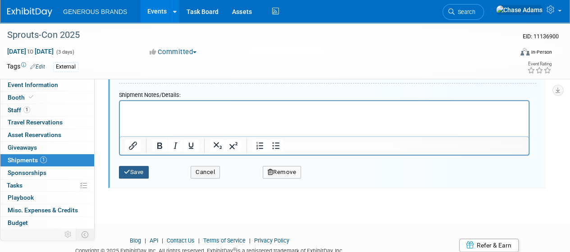
click at [143, 174] on button "Save" at bounding box center [134, 172] width 30 height 13
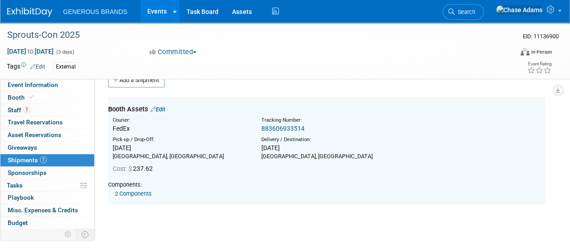
scroll to position [13, 0]
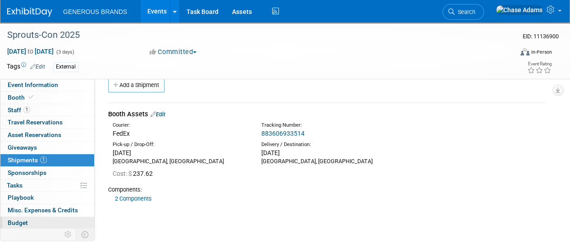
click at [30, 222] on link "Budget" at bounding box center [47, 223] width 94 height 12
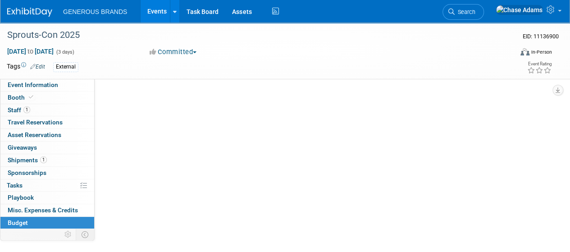
scroll to position [0, 0]
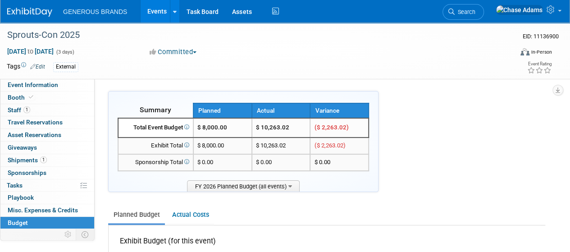
click at [315, 206] on ul "Planned Budget Actual Costs" at bounding box center [326, 216] width 437 height 20
